Goal: Navigation & Orientation: Find specific page/section

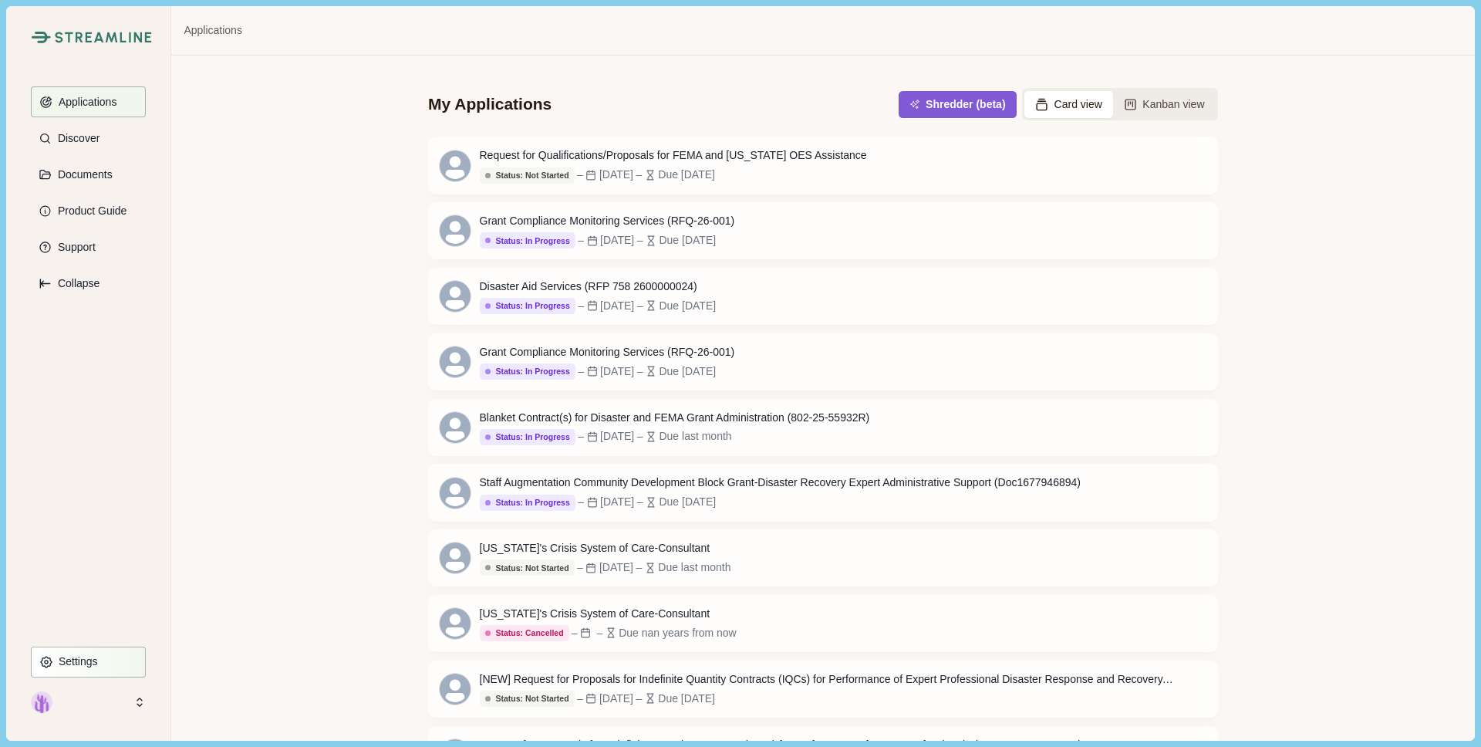
click at [76, 659] on p "Settings" at bounding box center [75, 661] width 45 height 13
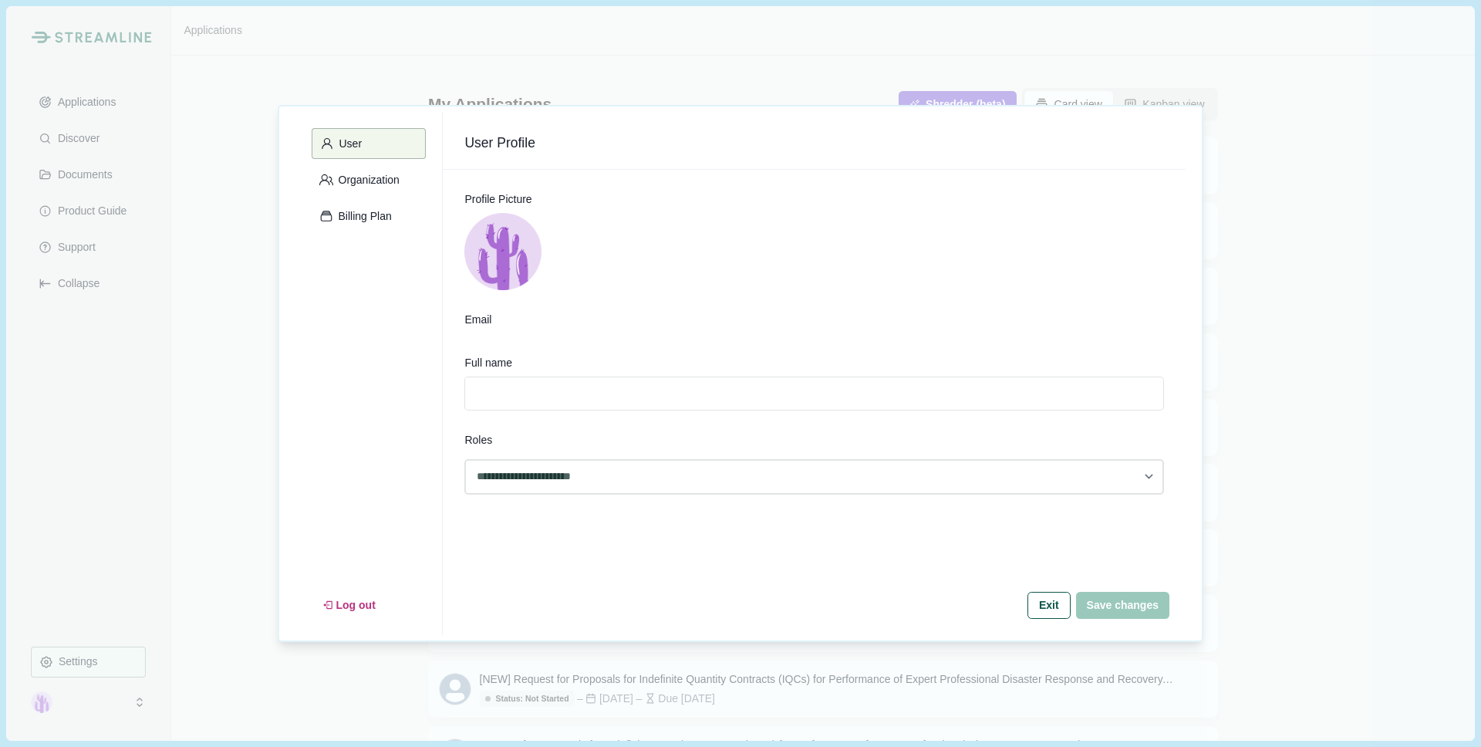
type input "**********"
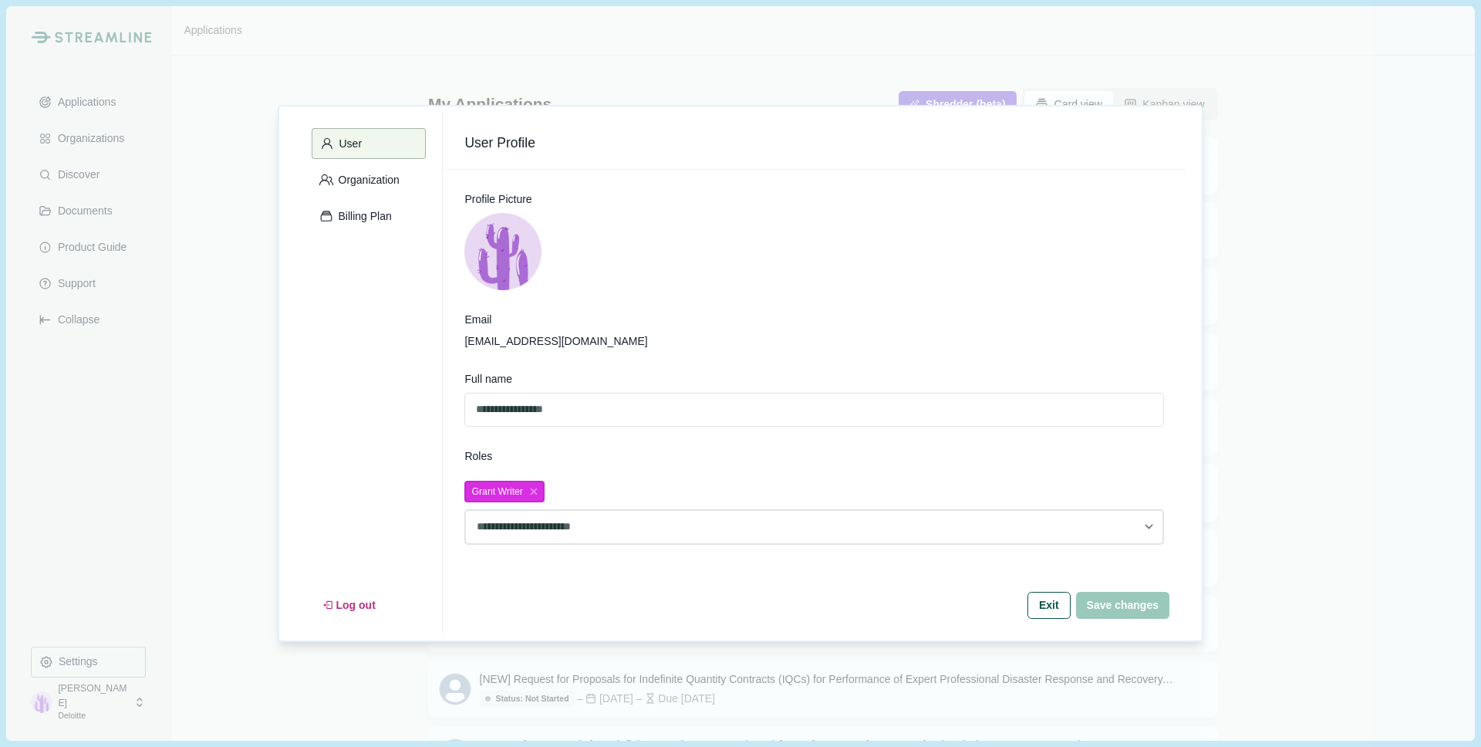
drag, startPoint x: 1045, startPoint y: 603, endPoint x: 984, endPoint y: 599, distance: 61.9
click at [1045, 603] on button "Exit" at bounding box center [1049, 605] width 43 height 27
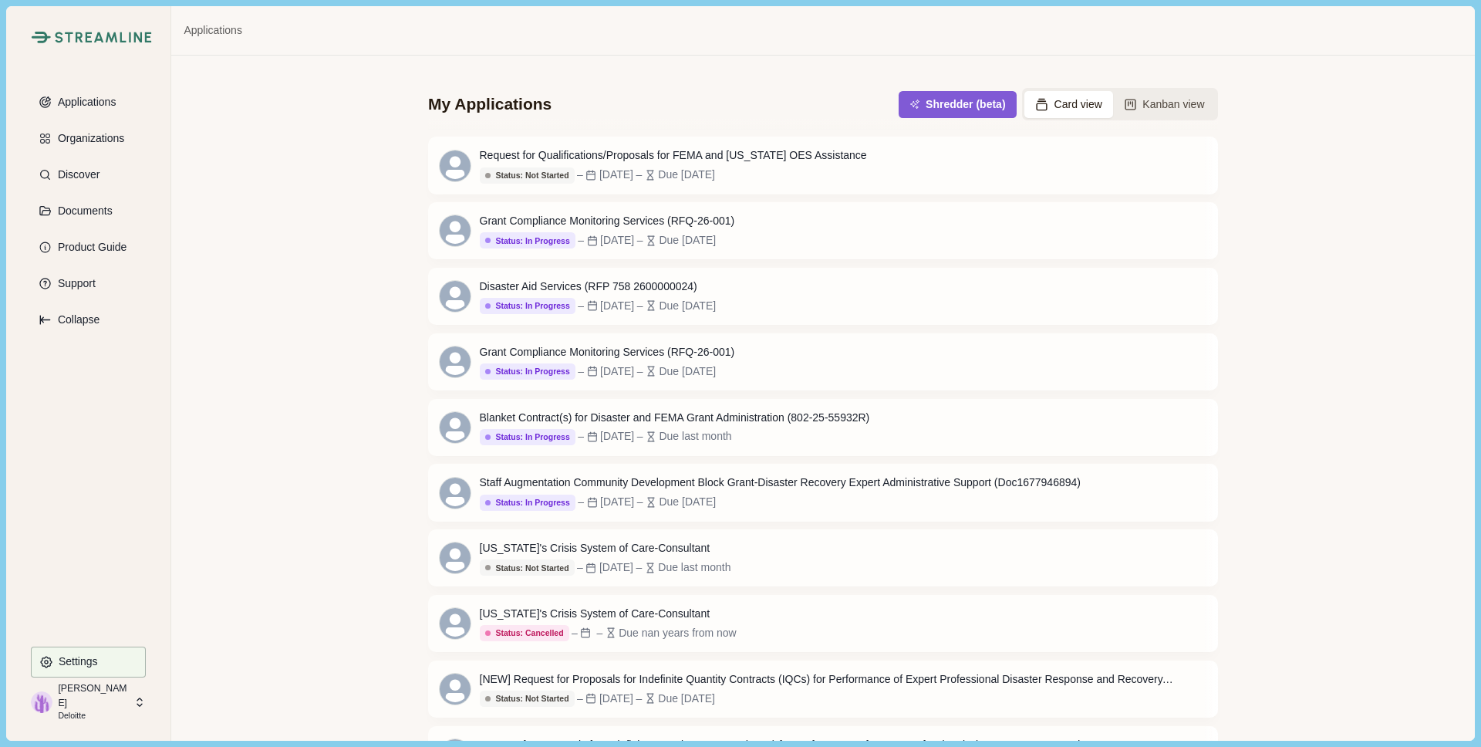
click at [73, 698] on p "[PERSON_NAME]" at bounding box center [93, 695] width 71 height 29
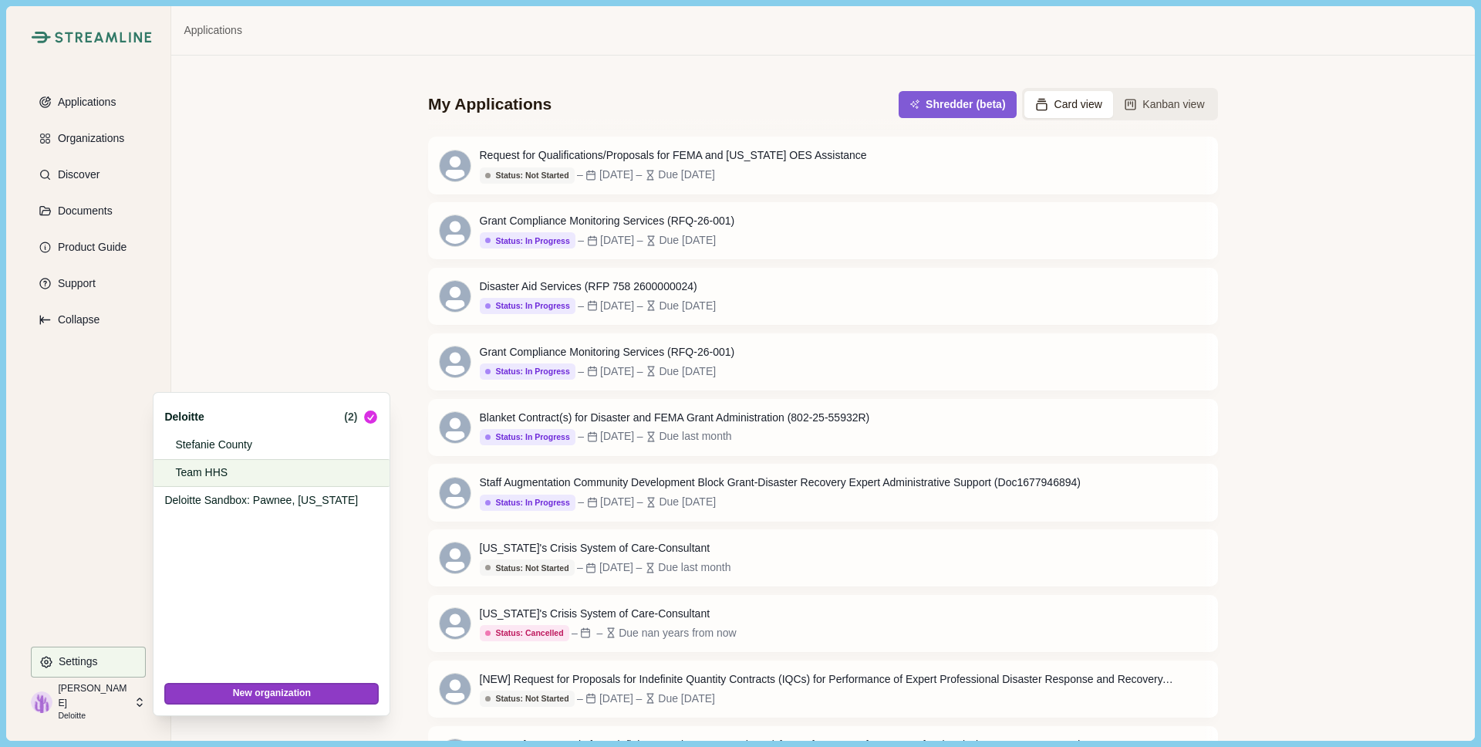
click at [231, 476] on p "Team HHS" at bounding box center [268, 472] width 187 height 16
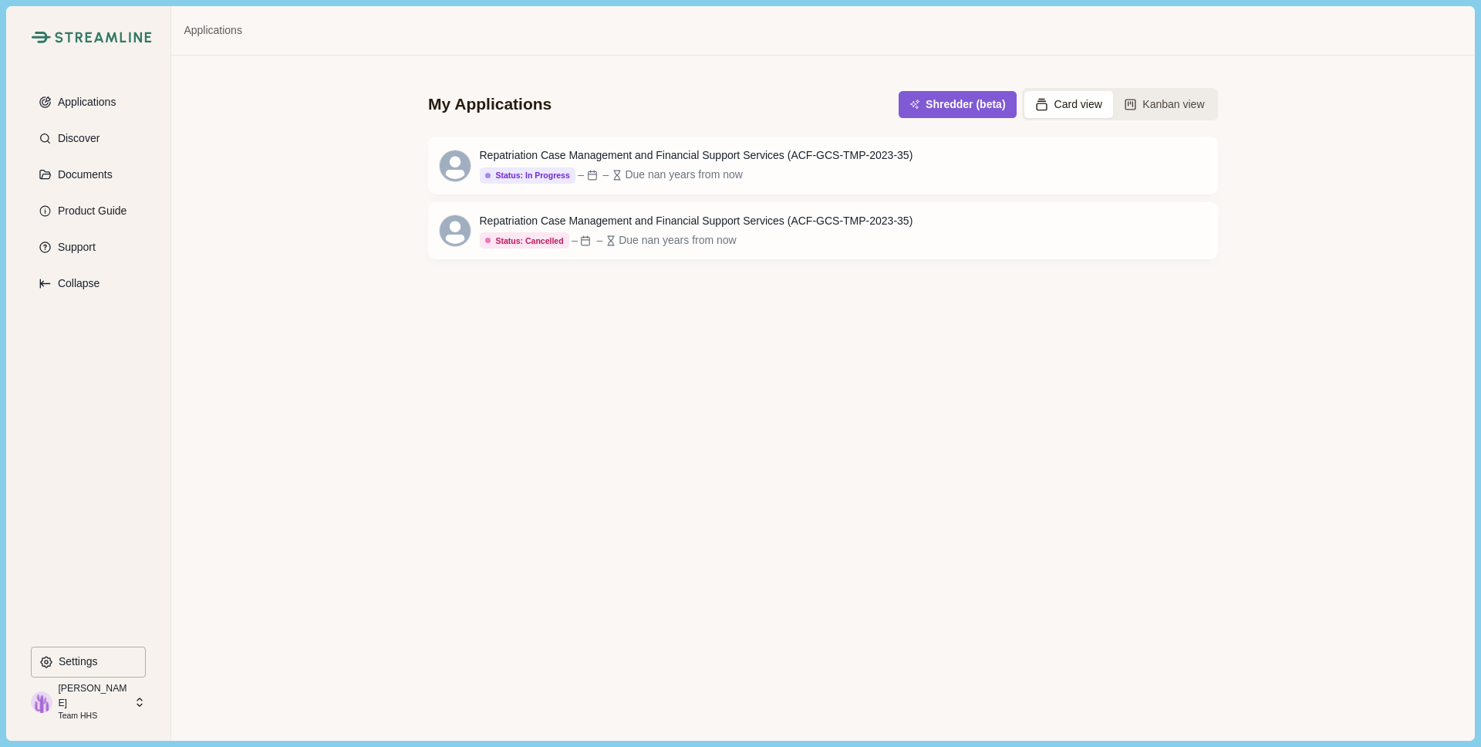
click at [68, 701] on p "[PERSON_NAME]" at bounding box center [93, 695] width 71 height 29
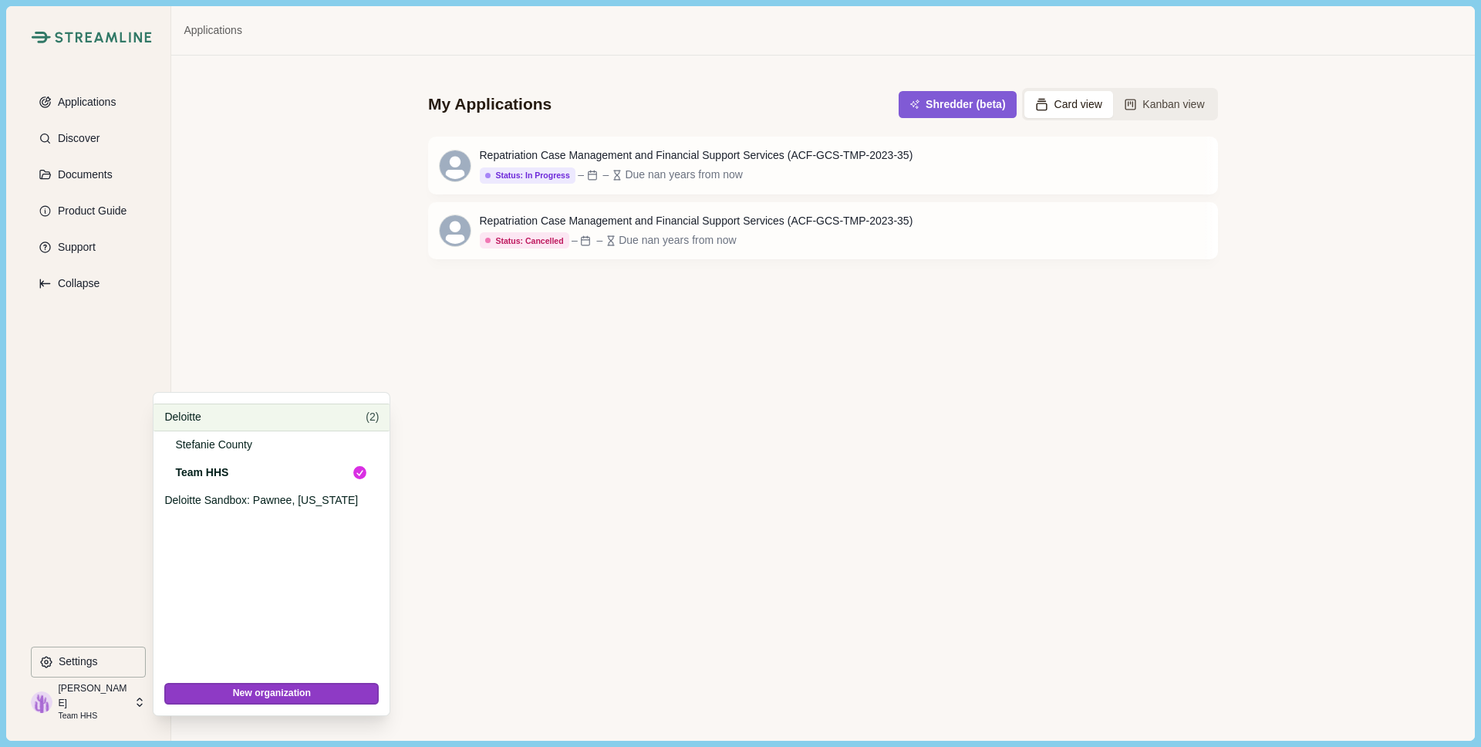
click at [179, 419] on p "Deloitte" at bounding box center [262, 417] width 196 height 16
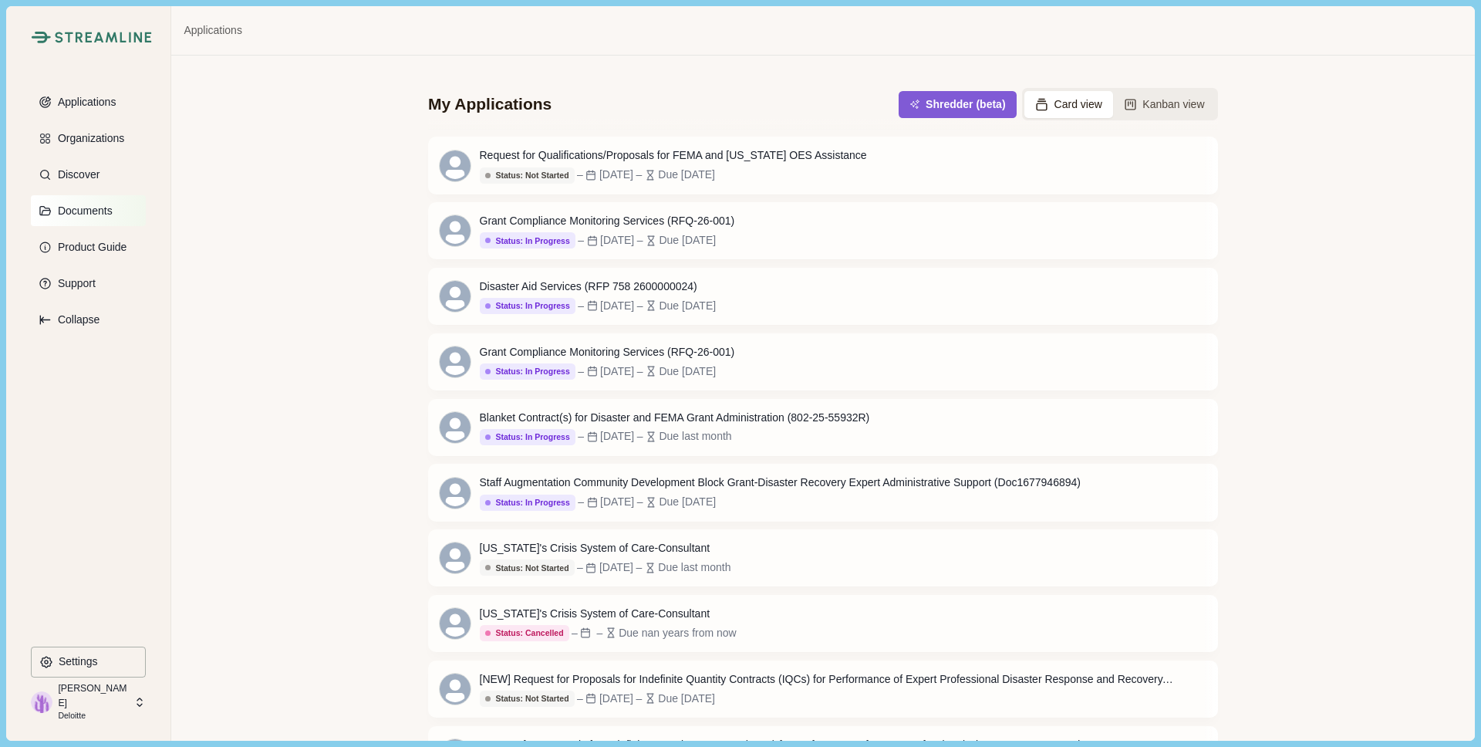
click at [59, 208] on p "Documents" at bounding box center [82, 210] width 60 height 13
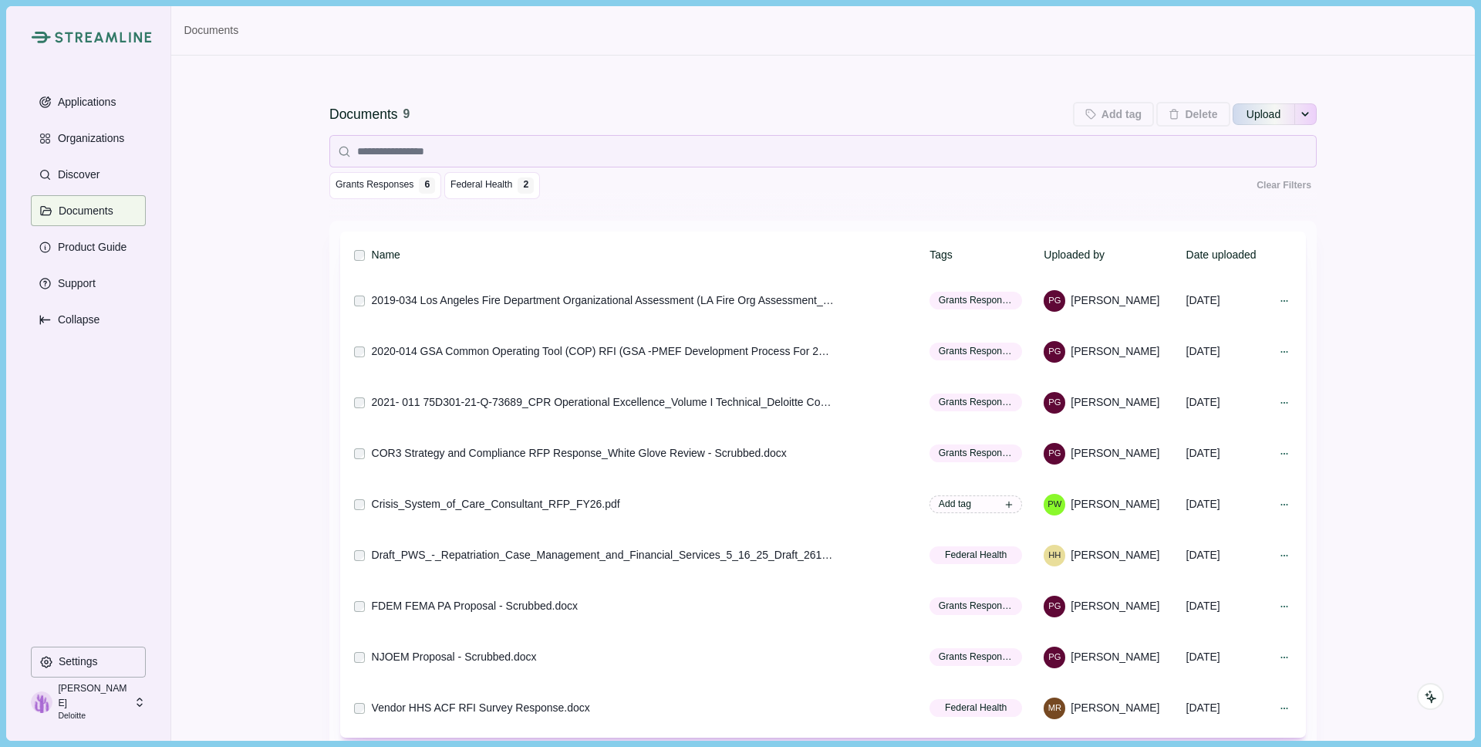
click at [69, 703] on p "[PERSON_NAME]" at bounding box center [93, 695] width 71 height 29
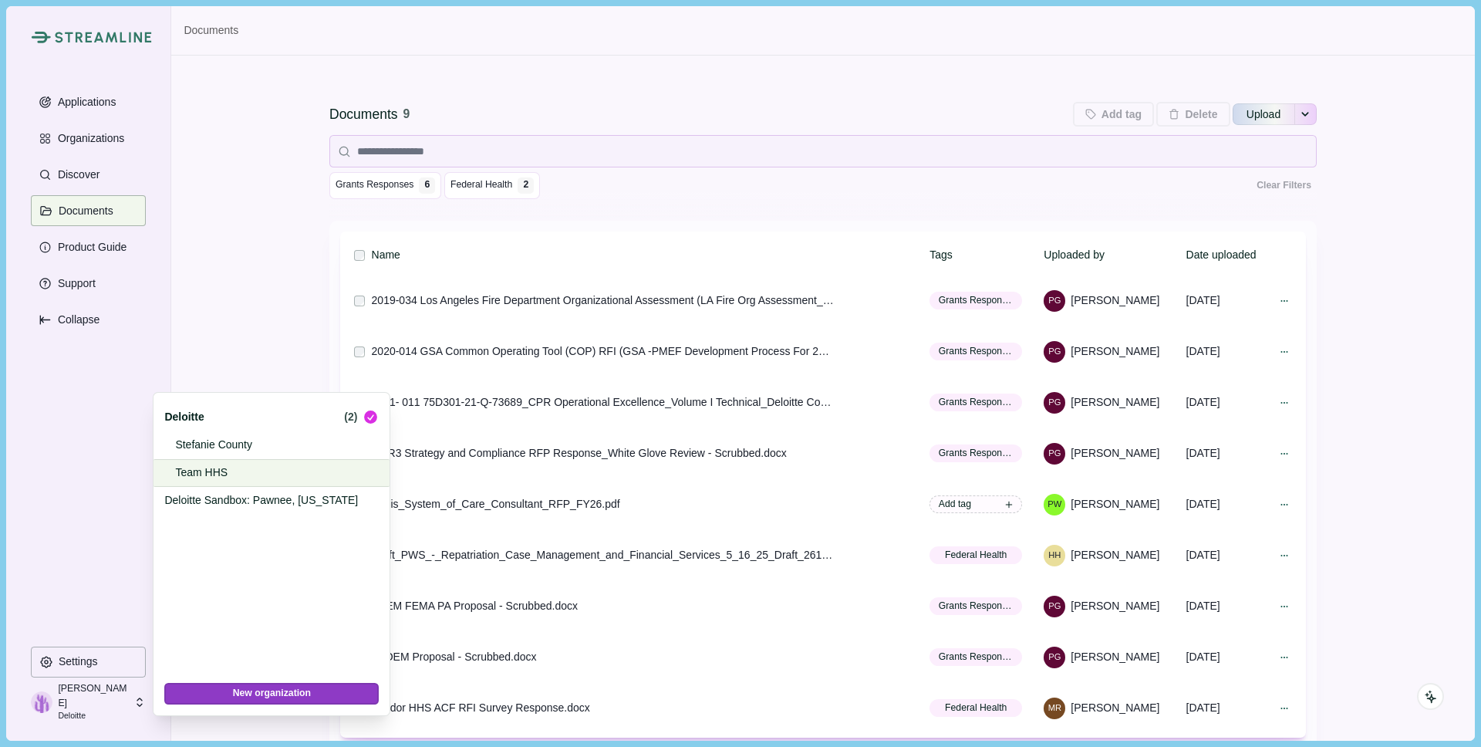
click at [211, 474] on p "Team HHS" at bounding box center [268, 472] width 187 height 16
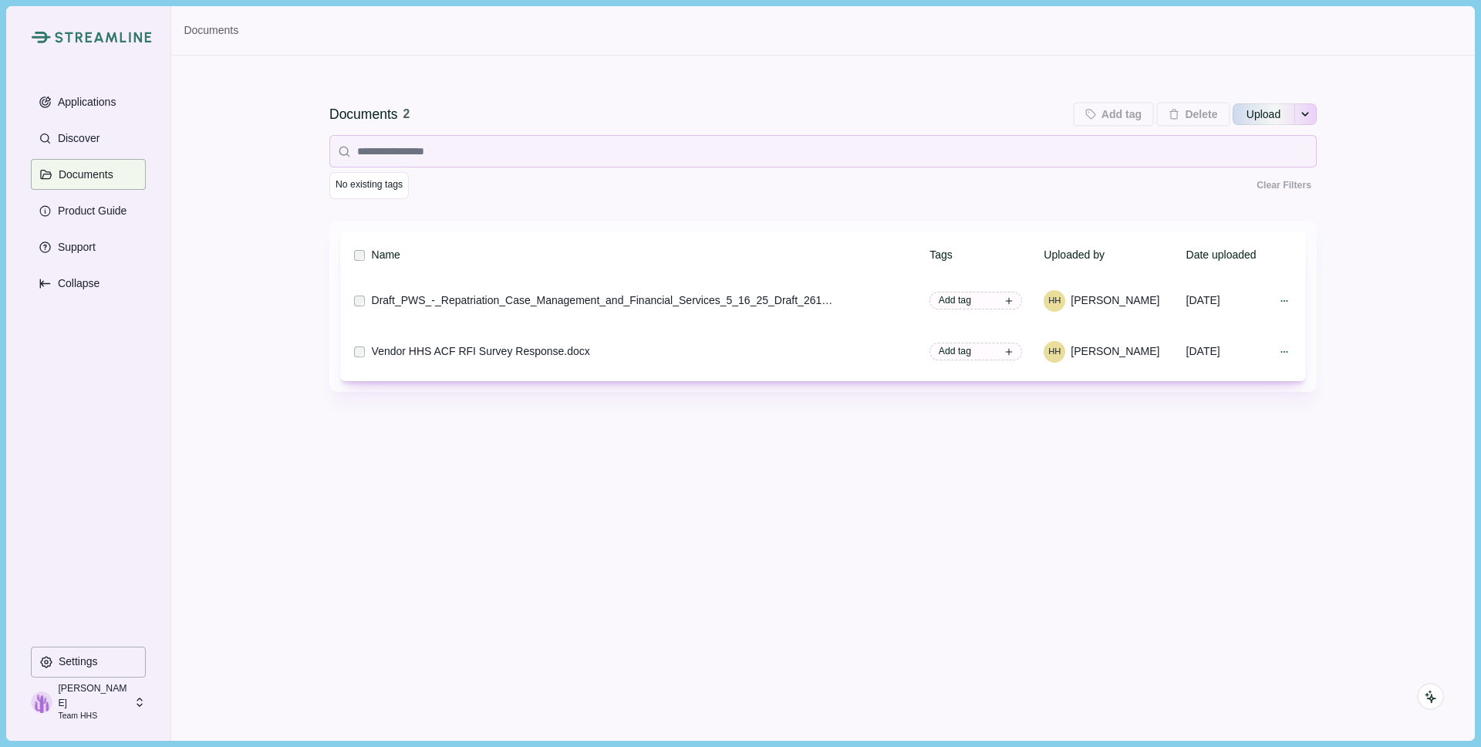
click at [86, 697] on p "[PERSON_NAME]" at bounding box center [93, 695] width 71 height 29
click at [703, 554] on div "Documents 2 Add tag Add tags to 0 selected documents Press Enter to add a new t…" at bounding box center [822, 398] width 1303 height 684
click at [86, 704] on p "[PERSON_NAME]" at bounding box center [93, 695] width 71 height 29
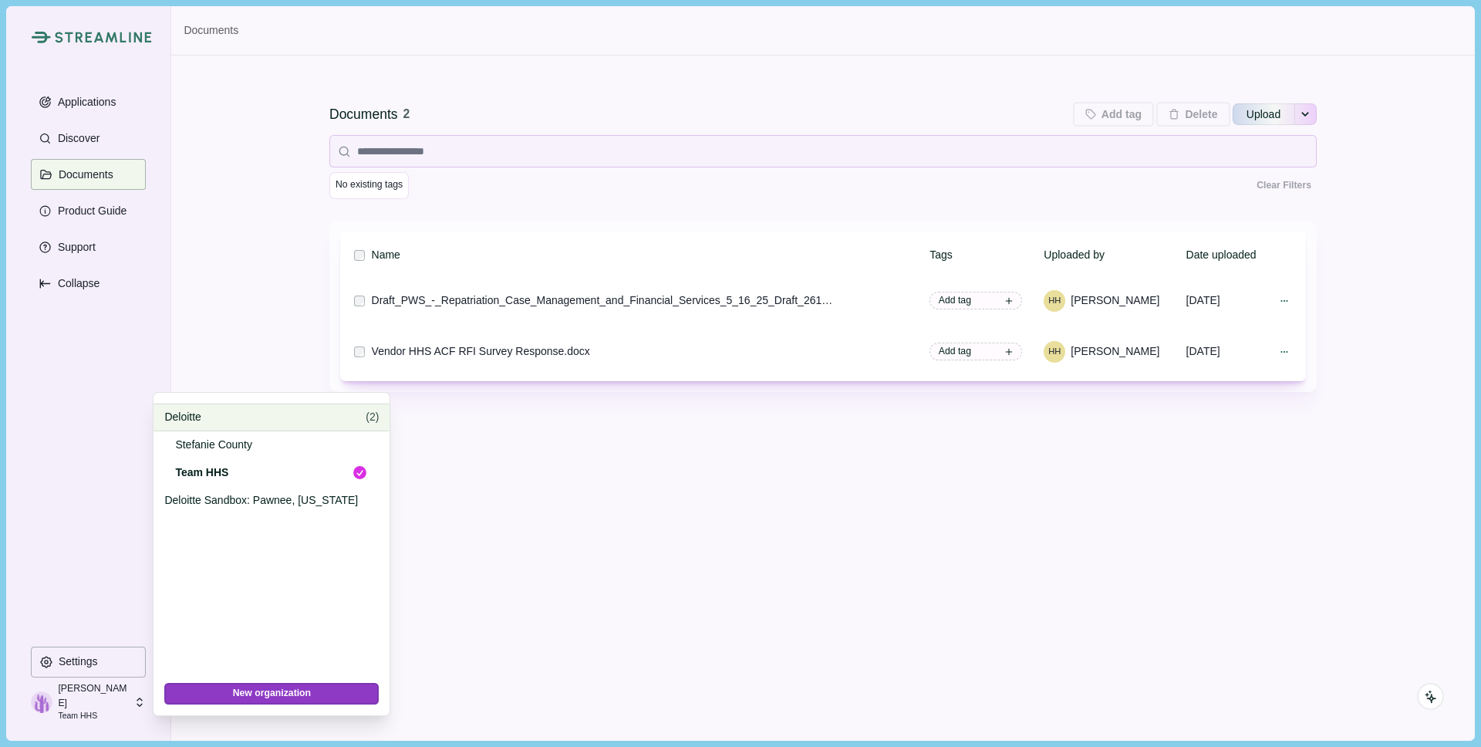
click at [194, 410] on p "Deloitte" at bounding box center [262, 417] width 196 height 16
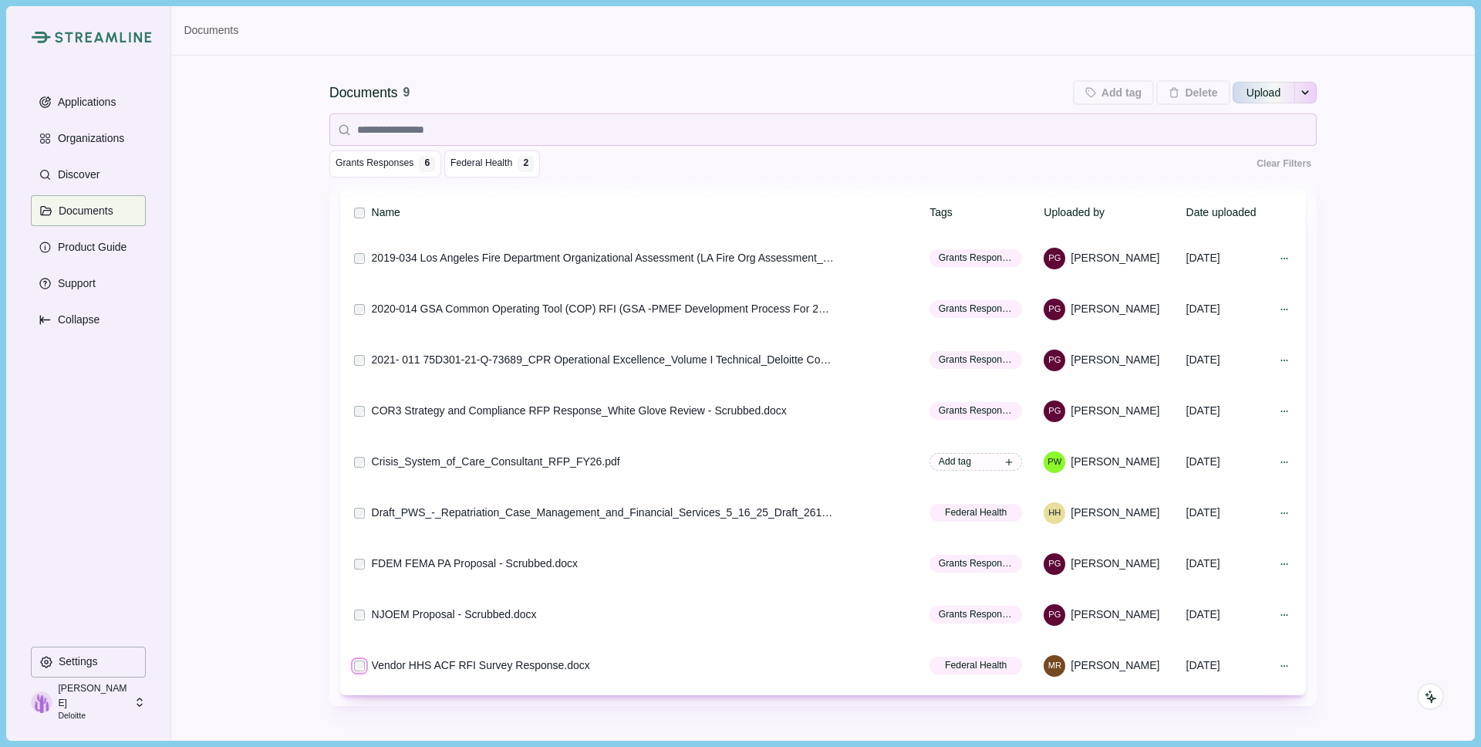
scroll to position [46, 0]
click at [275, 614] on div "Documents 9 Add tag Add tags to 0 selected documents Press Enter to add a new t…" at bounding box center [822, 410] width 1303 height 800
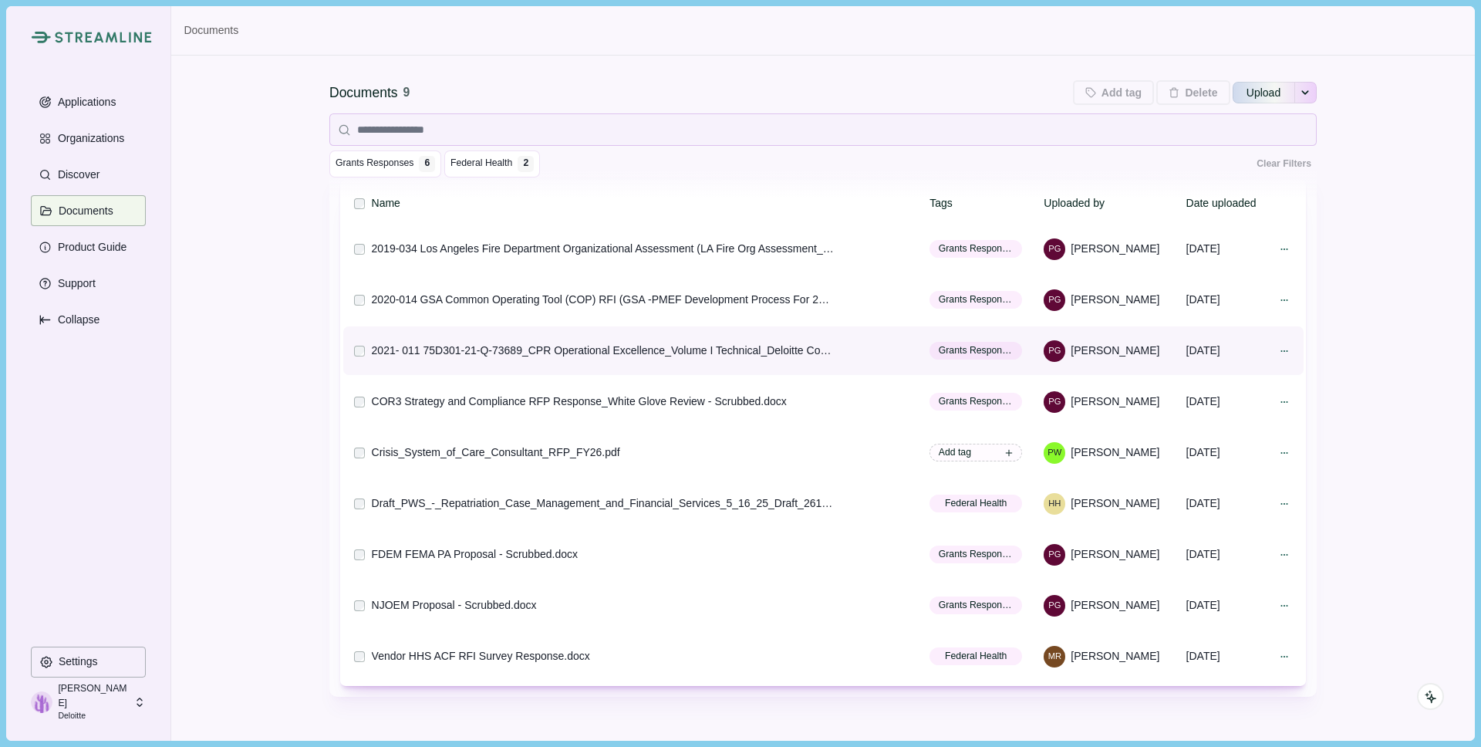
scroll to position [40, 0]
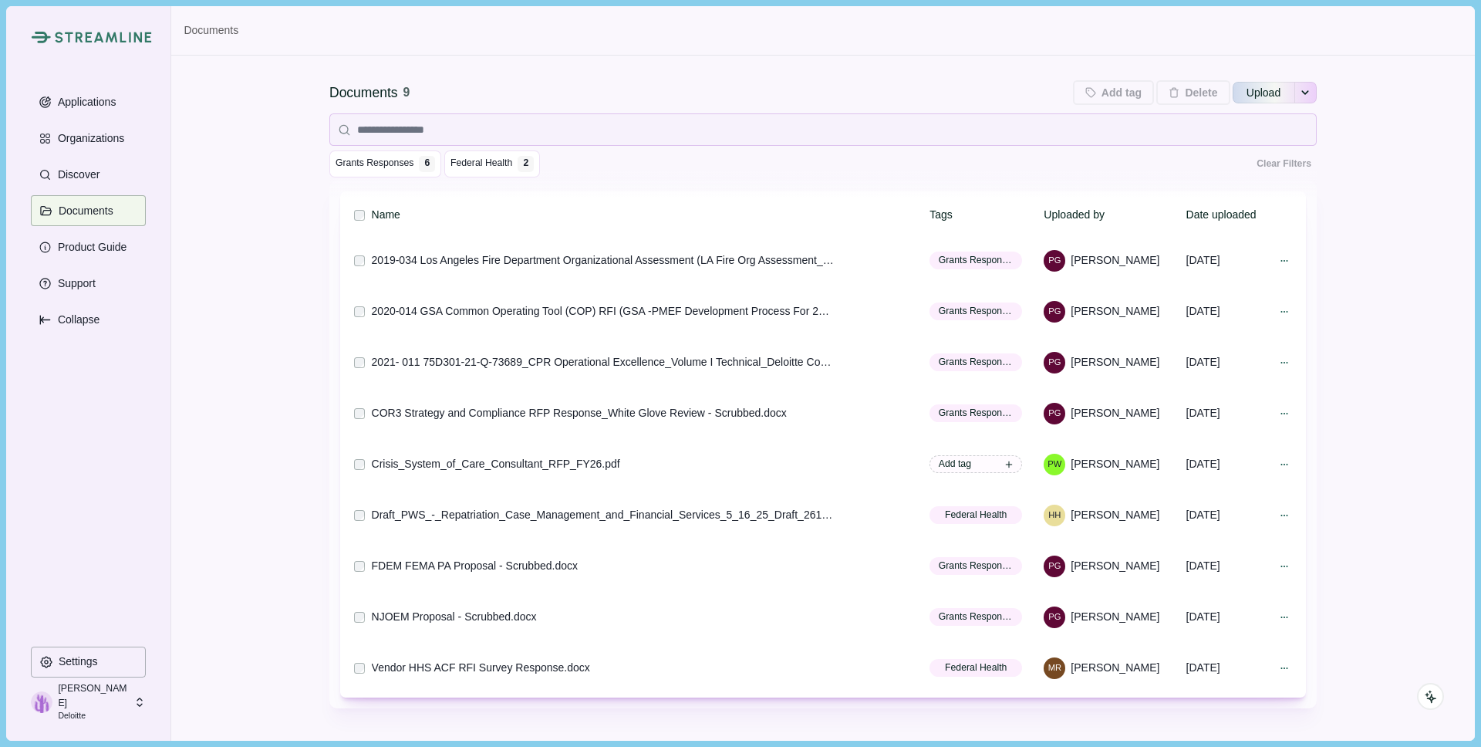
click at [290, 513] on div "Documents 9 Add tag Add tags to 0 selected documents Press Enter to add a new t…" at bounding box center [822, 415] width 1303 height 800
